Goal: Task Accomplishment & Management: Manage account settings

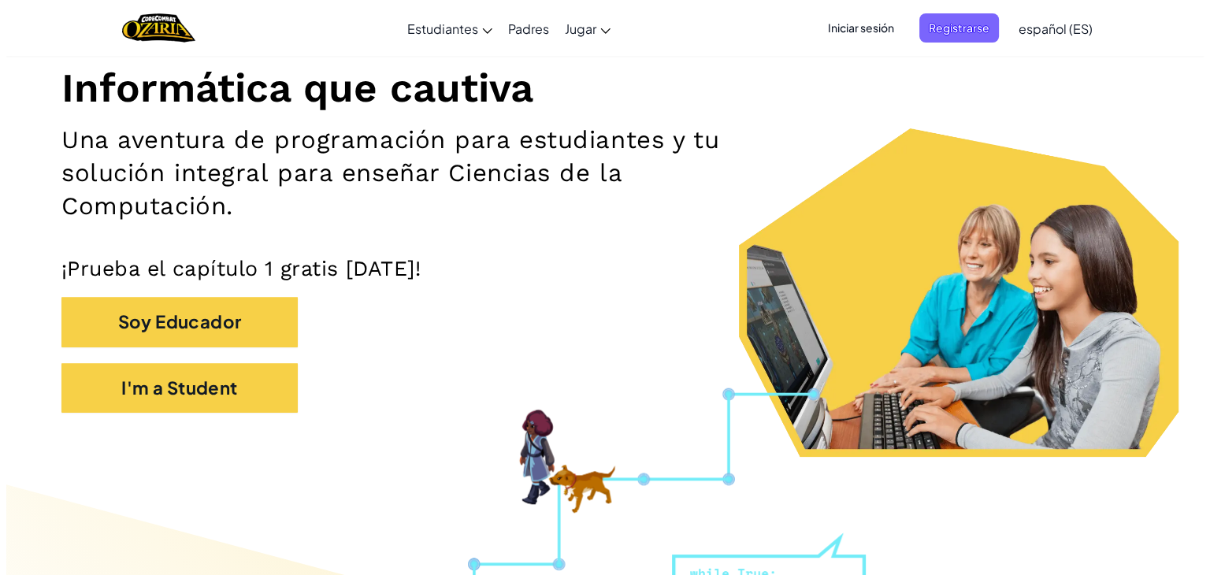
scroll to position [200, 0]
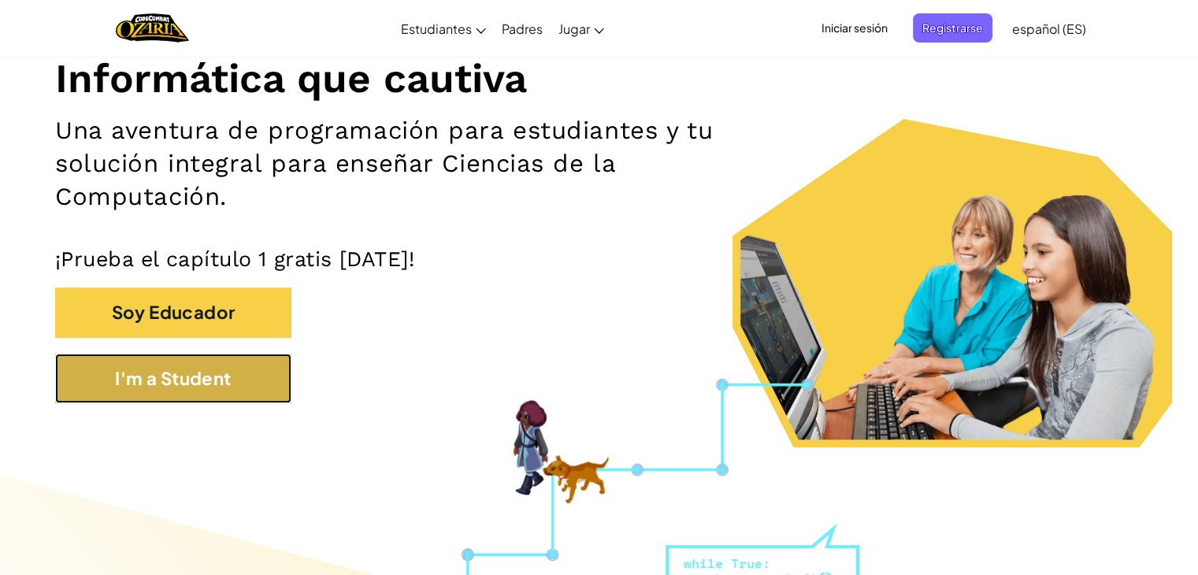
click at [174, 389] on button "I'm a Student" at bounding box center [173, 379] width 236 height 50
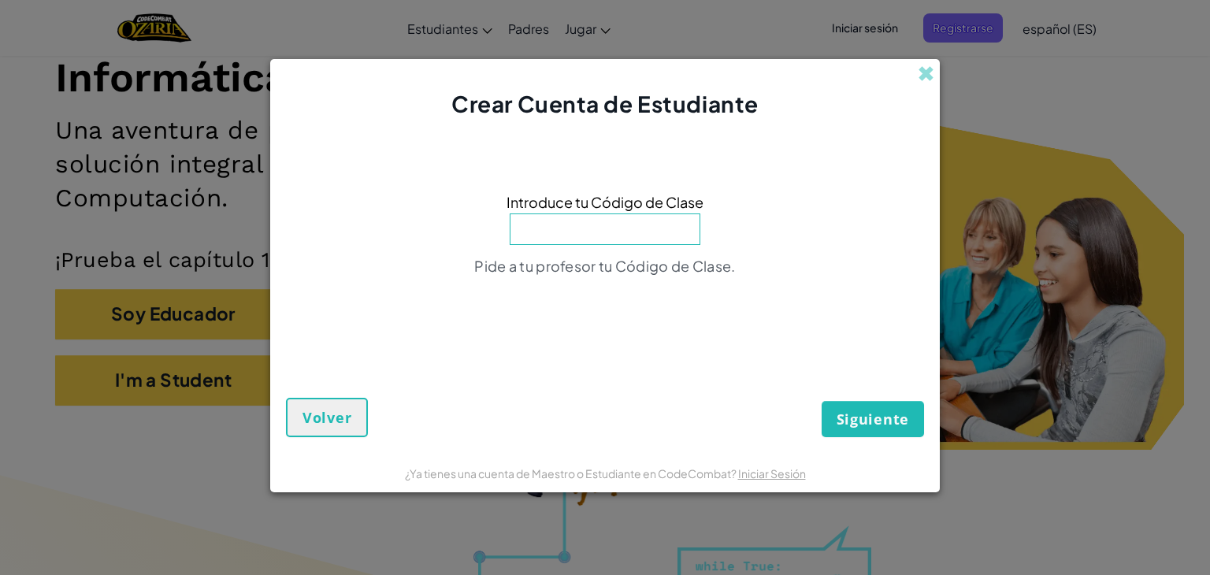
click at [925, 87] on div "Crear Cuenta de Estudiante" at bounding box center [605, 89] width 670 height 61
click at [923, 76] on span at bounding box center [926, 73] width 17 height 17
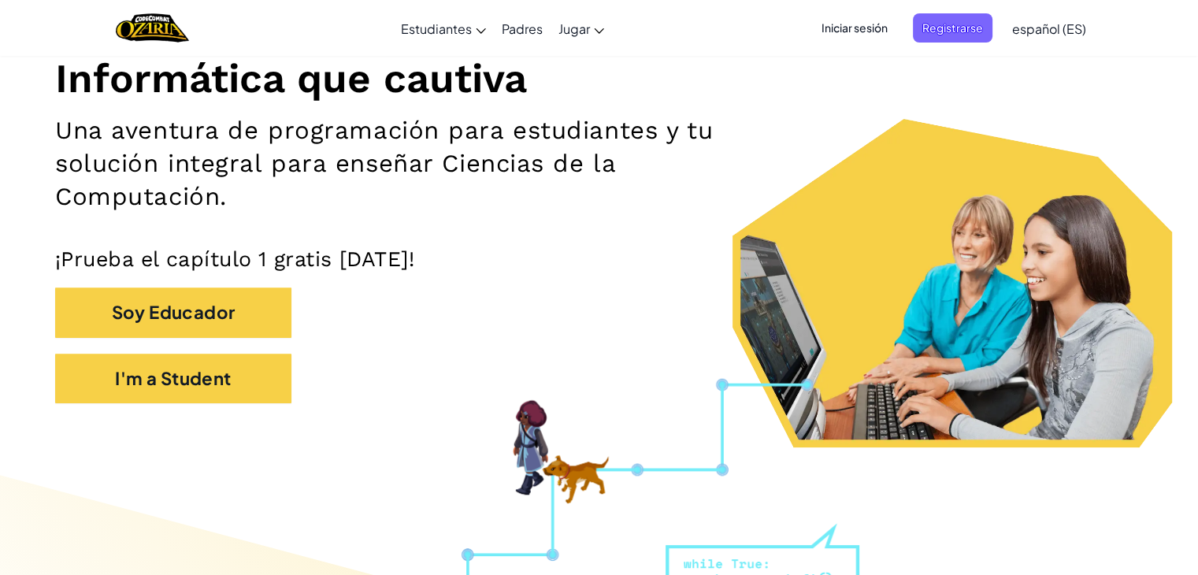
click at [874, 23] on span "Iniciar sesión" at bounding box center [854, 27] width 85 height 29
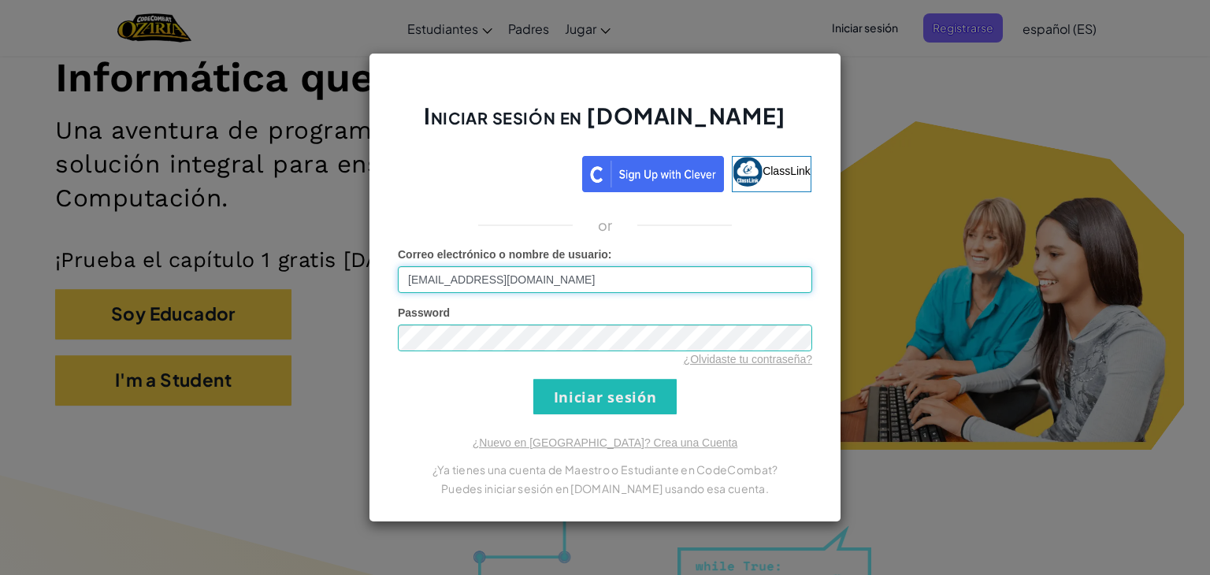
type input "[EMAIL_ADDRESS][DOMAIN_NAME]"
drag, startPoint x: 589, startPoint y: 282, endPoint x: 380, endPoint y: 278, distance: 209.6
click at [380, 278] on div "Iniciar sesión en [DOMAIN_NAME] ClassLink or Error desconocido. Correo electrón…" at bounding box center [605, 287] width 473 height 469
click at [620, 397] on input "Iniciar sesión" at bounding box center [604, 396] width 143 height 35
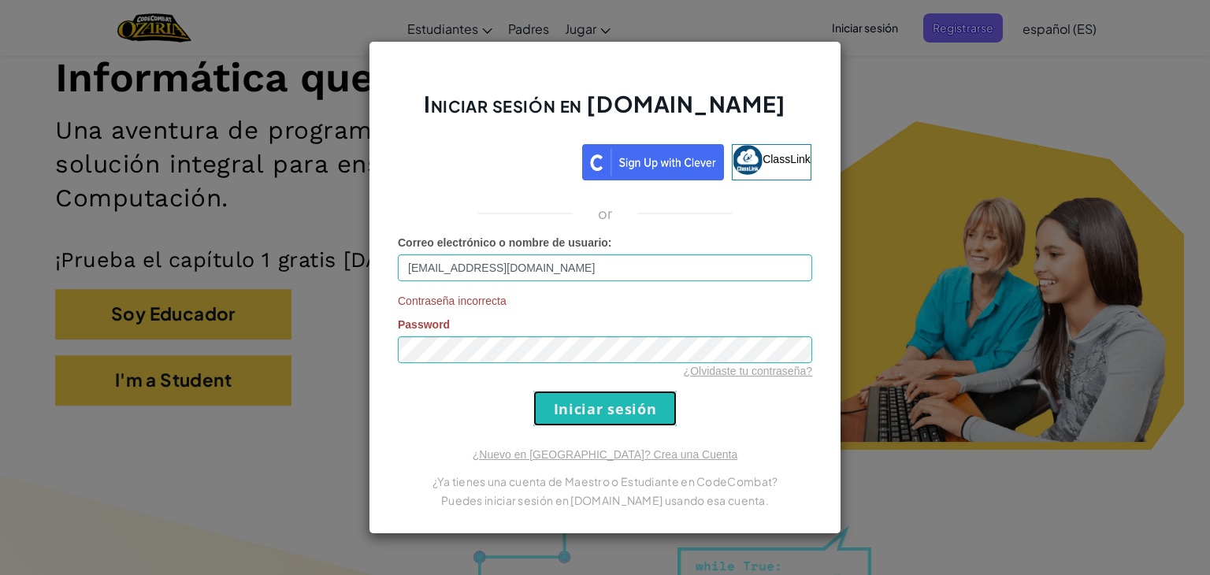
click at [605, 402] on input "Iniciar sesión" at bounding box center [604, 408] width 143 height 35
